Goal: Use online tool/utility

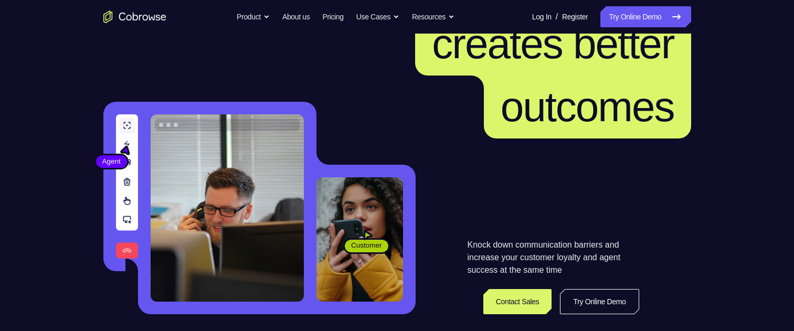
scroll to position [105, 0]
click at [640, 24] on link "Try Online Demo" at bounding box center [645, 16] width 90 height 21
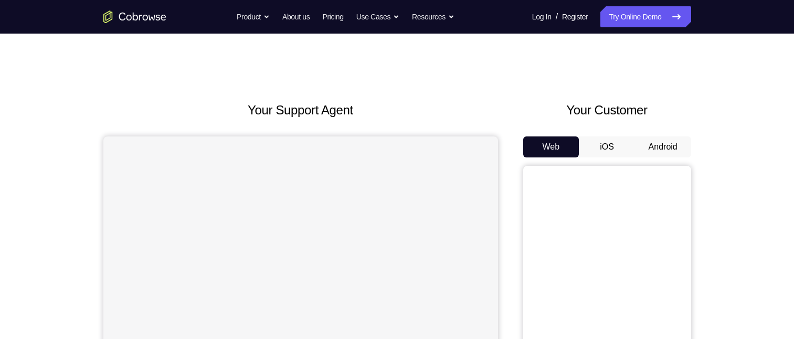
click at [666, 148] on button "Android" at bounding box center [663, 146] width 56 height 21
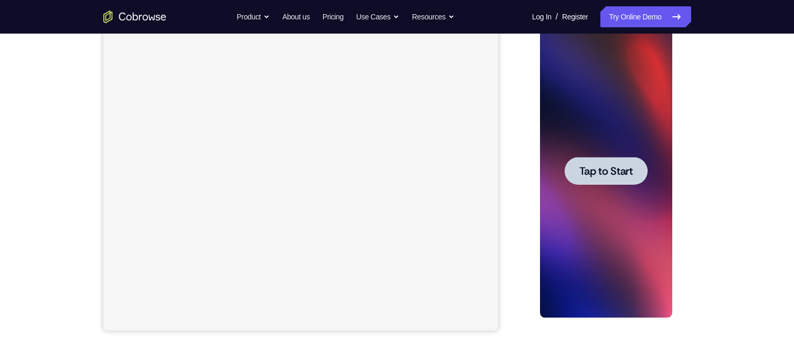
click at [607, 172] on span "Tap to Start" at bounding box center [606, 171] width 54 height 10
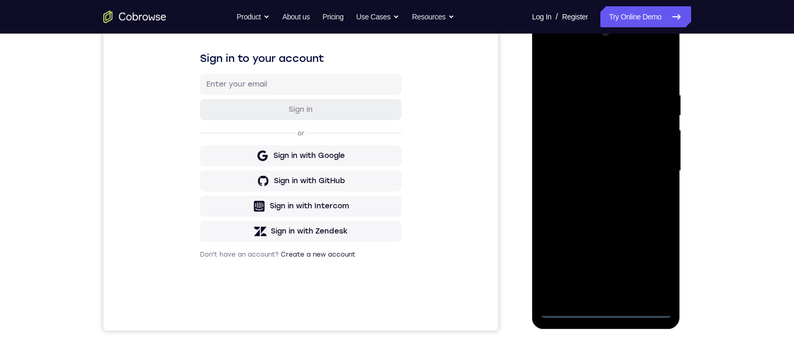
click at [608, 308] on div at bounding box center [606, 171] width 132 height 294
click at [652, 263] on div at bounding box center [606, 171] width 132 height 294
click at [590, 70] on div at bounding box center [606, 171] width 132 height 294
click at [585, 115] on div at bounding box center [606, 171] width 132 height 294
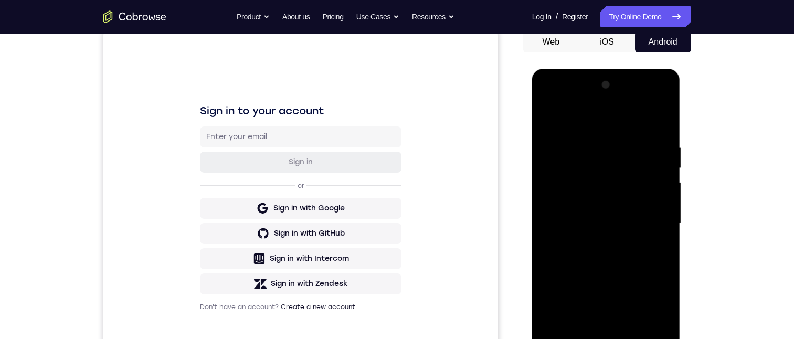
click at [574, 169] on div at bounding box center [606, 224] width 132 height 294
click at [617, 210] on div at bounding box center [606, 224] width 132 height 294
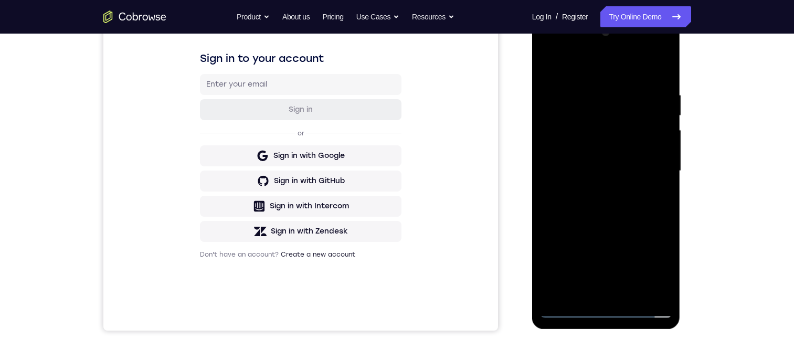
click at [606, 287] on div at bounding box center [606, 171] width 132 height 294
click at [659, 90] on div at bounding box center [606, 171] width 132 height 294
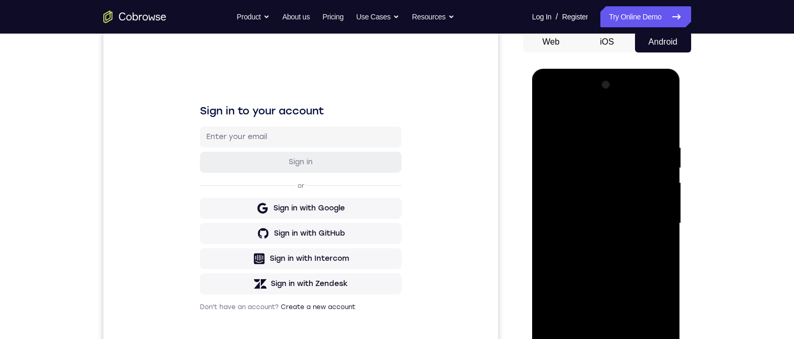
click at [668, 178] on div at bounding box center [606, 224] width 132 height 294
click at [653, 188] on div at bounding box center [606, 224] width 132 height 294
drag, startPoint x: 662, startPoint y: 356, endPoint x: 1057, endPoint y: 300, distance: 398.5
click at [662, 338] on div at bounding box center [606, 224] width 132 height 294
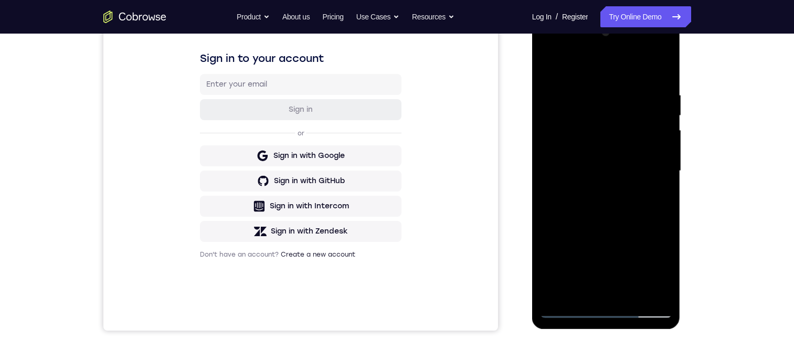
drag, startPoint x: 616, startPoint y: 51, endPoint x: 1149, endPoint y: 31, distance: 532.8
click at [616, 51] on div at bounding box center [606, 171] width 132 height 294
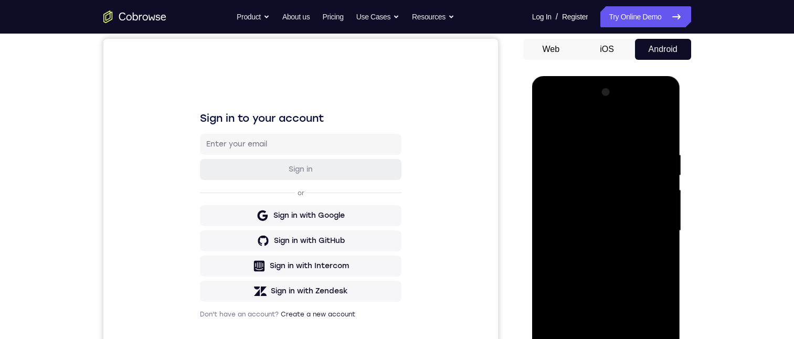
scroll to position [52, 0]
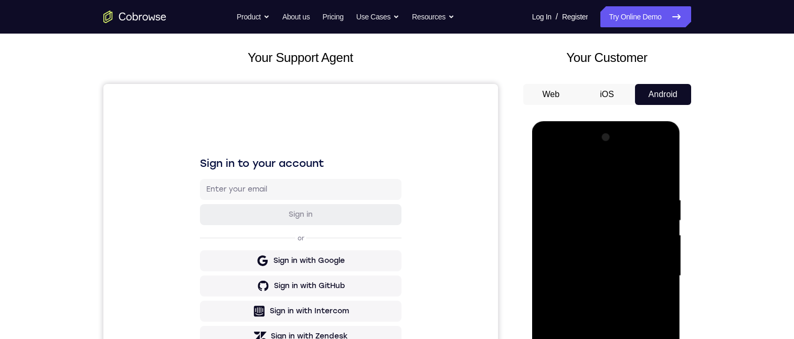
click at [611, 158] on div at bounding box center [606, 276] width 132 height 294
click at [570, 171] on div at bounding box center [606, 276] width 132 height 294
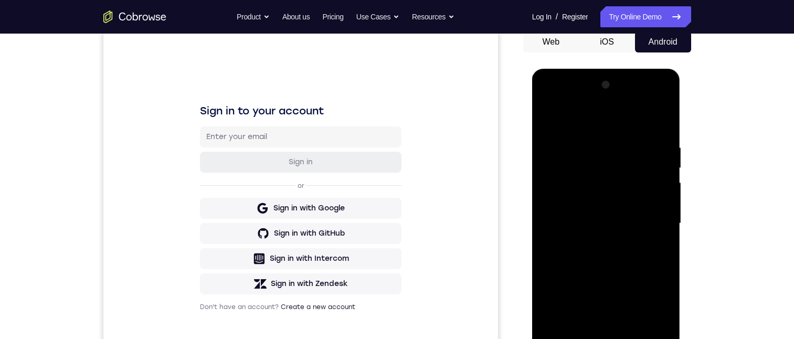
scroll to position [210, 0]
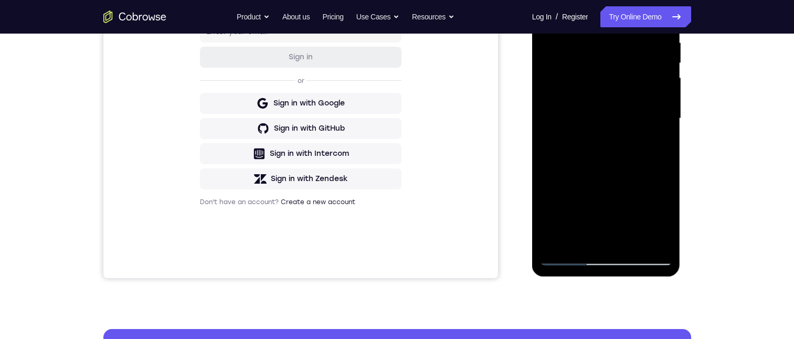
click at [606, 243] on div at bounding box center [606, 119] width 132 height 294
click at [606, 123] on div at bounding box center [606, 119] width 132 height 294
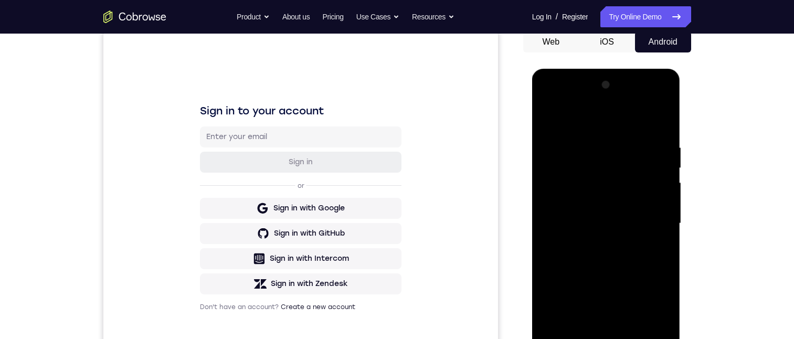
click at [602, 169] on div at bounding box center [606, 224] width 132 height 294
click at [592, 188] on div at bounding box center [606, 224] width 132 height 294
